Goal: Task Accomplishment & Management: Complete application form

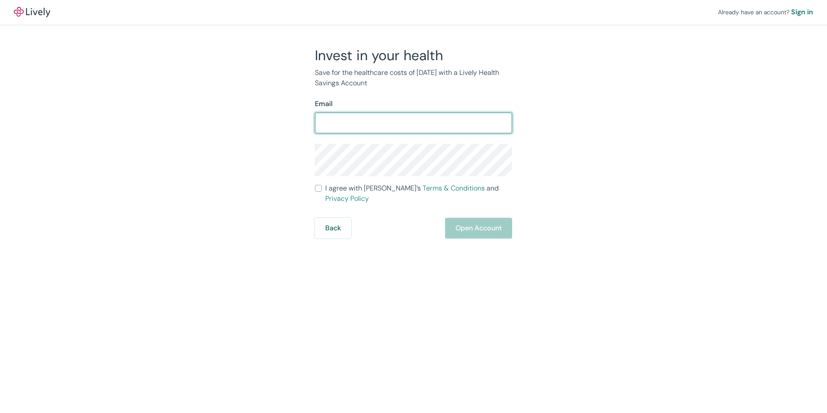
click at [333, 123] on input "Email" at bounding box center [413, 122] width 197 height 17
type input "[EMAIL_ADDRESS][DOMAIN_NAME]"
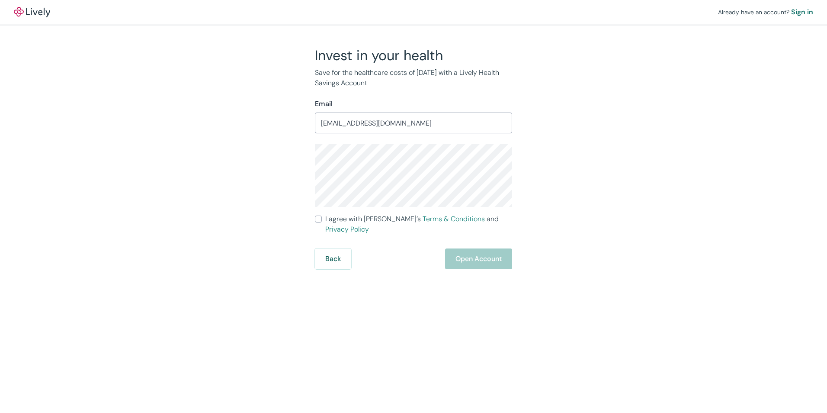
click at [492, 250] on div "Back Open Account" at bounding box center [413, 258] width 197 height 21
click at [315, 220] on input "I agree with Lively’s Terms & Conditions and Privacy Policy" at bounding box center [318, 218] width 7 height 7
checkbox input "true"
click at [478, 250] on button "Open Account" at bounding box center [478, 258] width 67 height 21
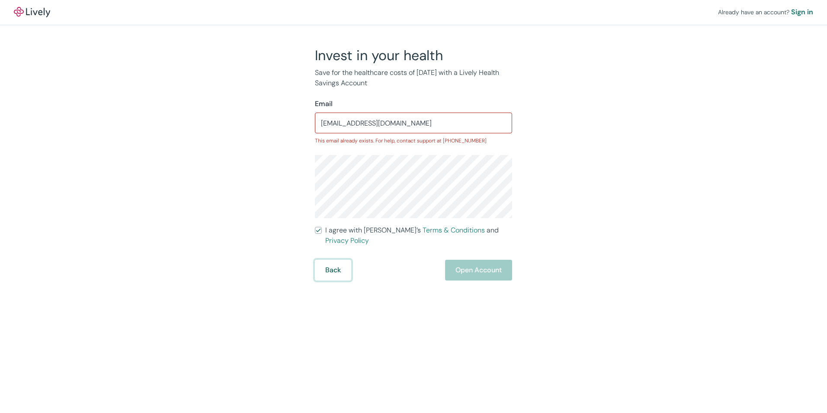
click at [341, 260] on button "Back" at bounding box center [333, 270] width 36 height 21
